Goal: Information Seeking & Learning: Find specific page/section

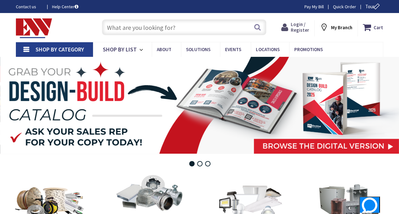
click at [299, 23] on span "Login / Register" at bounding box center [300, 27] width 18 height 12
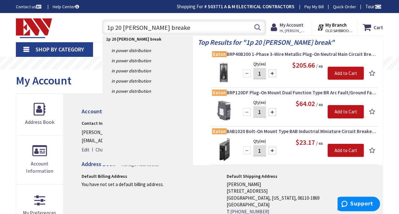
type input "1p 20 eaton breaker"
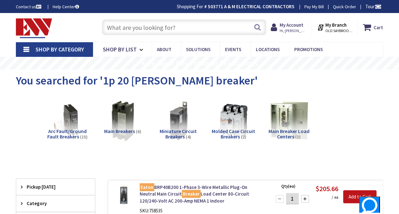
click at [191, 25] on input "text" at bounding box center [184, 27] width 164 height 16
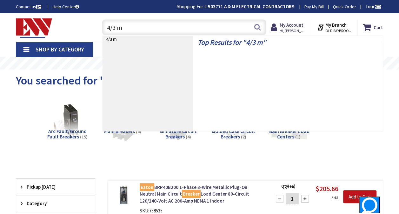
type input "4/3 mc"
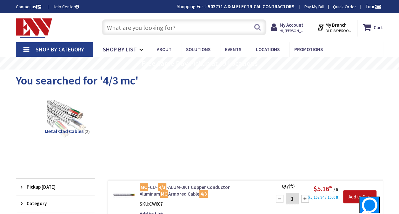
click at [170, 184] on link "MC -CU- 4/3 -ALUM-JKT Copper Conductor Aluminum MC Armored Cable 4/3" at bounding box center [202, 191] width 124 height 14
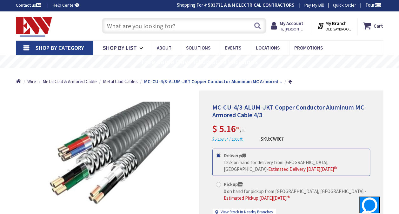
scroll to position [1, 0]
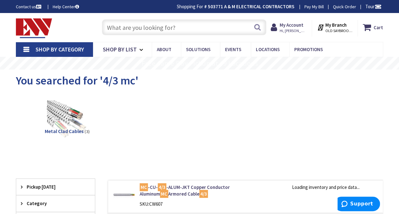
click at [143, 25] on input "text" at bounding box center [184, 27] width 164 height 16
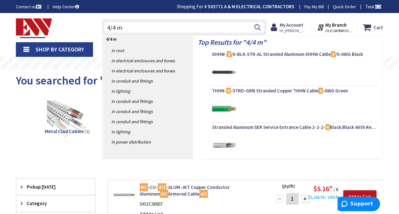
type input "4/4 mc"
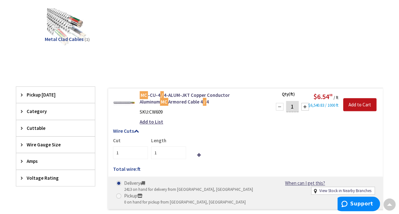
scroll to position [93, 0]
click at [222, 95] on link "MC -CU-4 / 4-ALUM-JKT Copper Conductor Aluminum MC Armored Cable 4 / 4" at bounding box center [202, 98] width 124 height 14
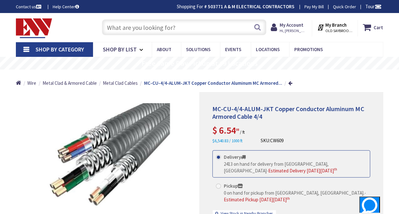
click at [197, 29] on input "text" at bounding box center [184, 27] width 164 height 16
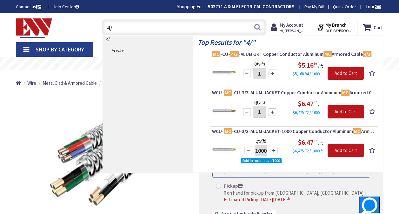
type input "4"
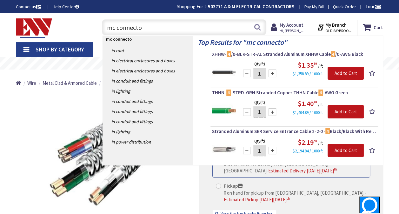
type input "mc connector"
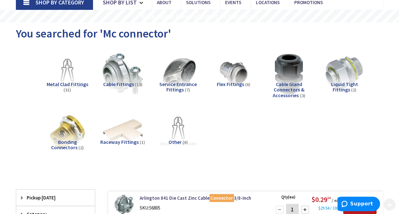
scroll to position [66, 0]
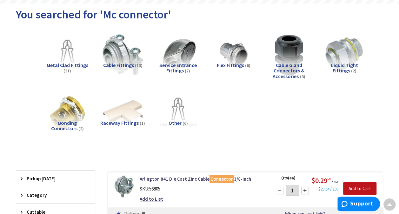
click at [73, 66] on span "Metal Clad Fittings" at bounding box center [68, 65] width 42 height 6
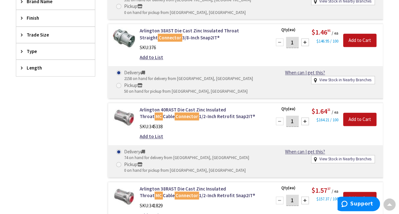
scroll to position [0, 0]
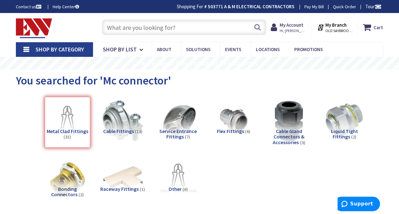
click at [235, 25] on input "text" at bounding box center [184, 27] width 164 height 16
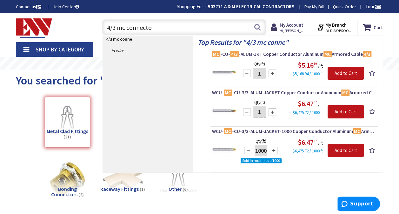
type input "4/3 mc connector"
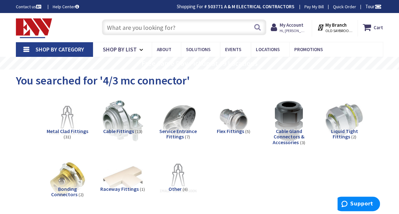
click at [214, 29] on input "text" at bounding box center [184, 27] width 164 height 16
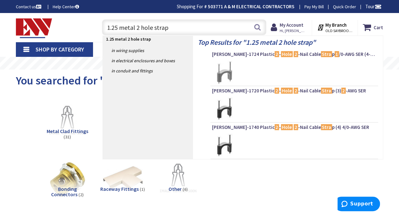
type input "1.25 metal 2 hole straps"
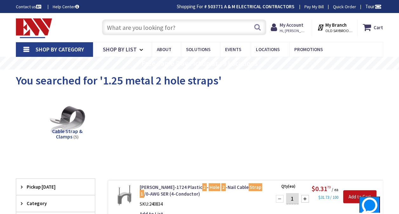
click at [185, 29] on input "text" at bounding box center [184, 27] width 164 height 16
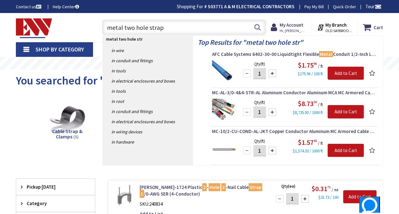
type input "metal two hole straps"
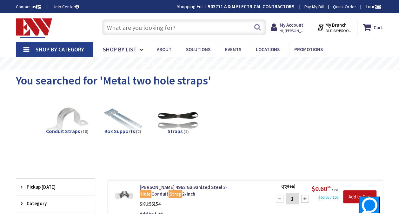
click at [72, 121] on img at bounding box center [67, 120] width 45 height 45
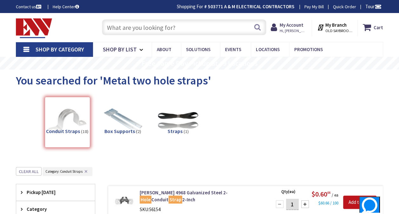
click at [213, 19] on div "Search" at bounding box center [182, 27] width 167 height 20
click at [211, 23] on input "text" at bounding box center [184, 27] width 164 height 16
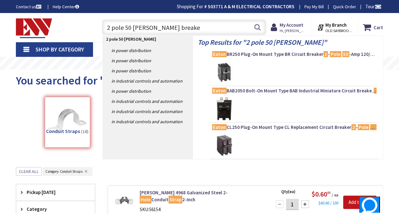
type input "2 pole 50 eaton breaker"
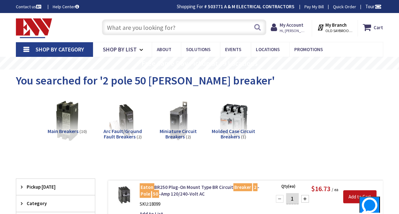
click at [215, 29] on input "text" at bounding box center [184, 27] width 164 height 16
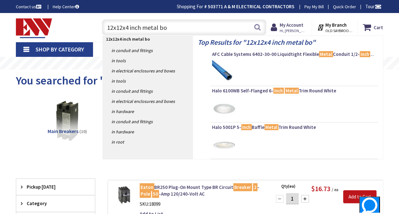
type input "12x12x4 inch metal box"
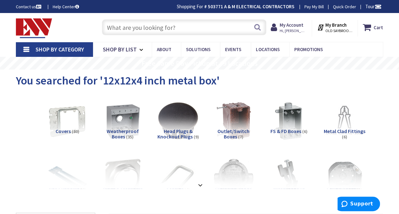
click at [200, 35] on input "text" at bounding box center [184, 27] width 164 height 16
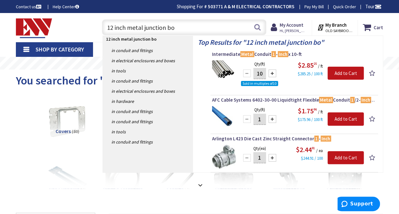
type input "12 inch metal junction box"
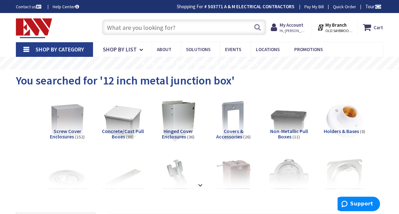
click at [78, 134] on span "(152)" at bounding box center [80, 137] width 10 height 6
